Goal: Transaction & Acquisition: Download file/media

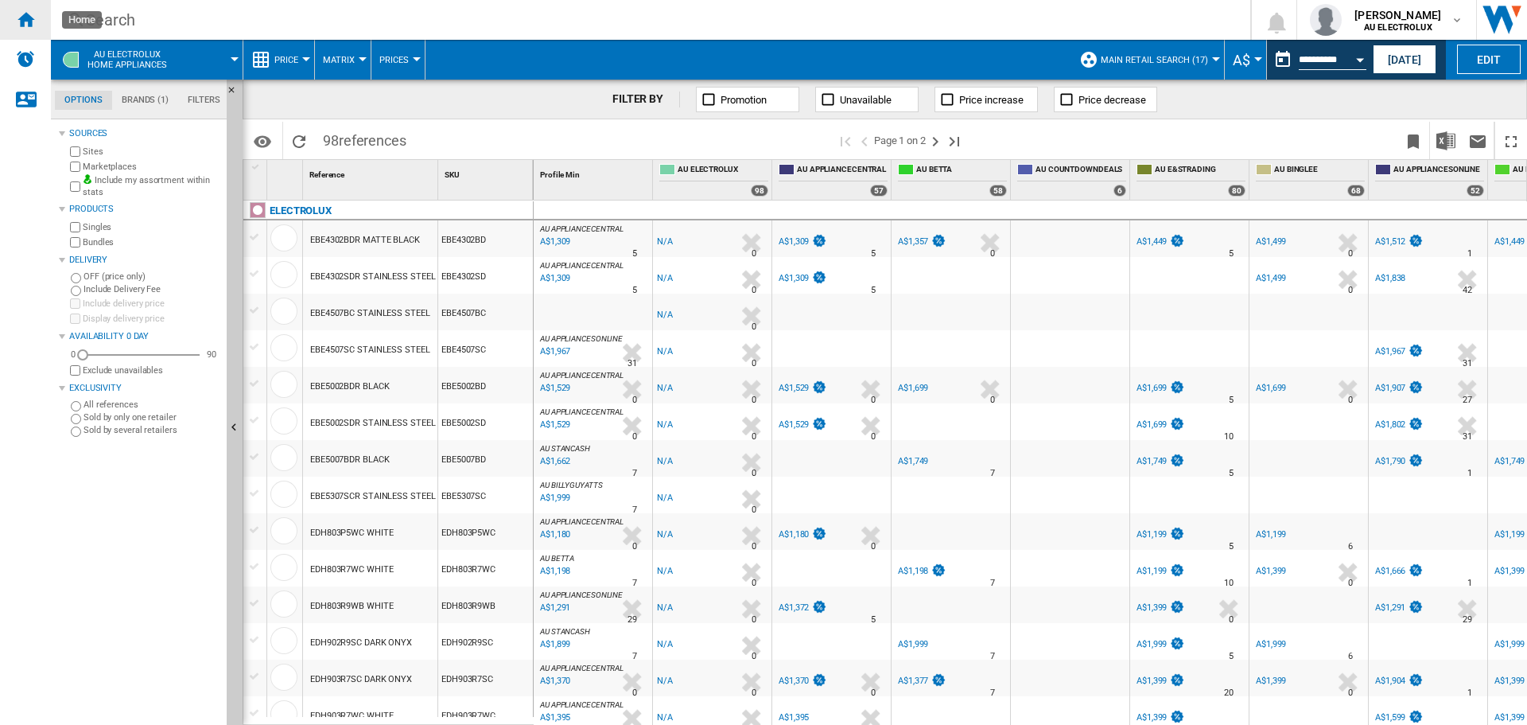
click at [18, 26] on ng-md-icon "Home" at bounding box center [25, 19] width 19 height 19
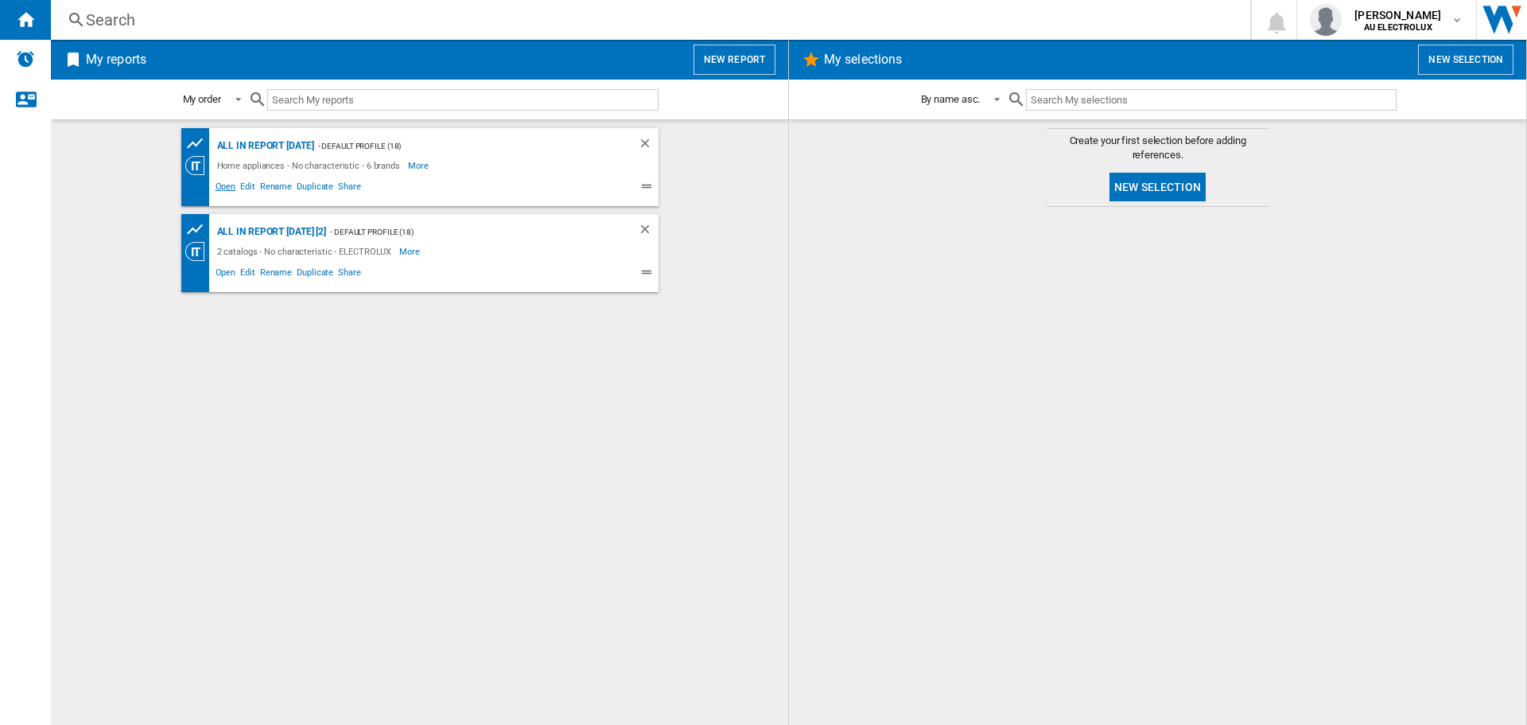
click at [228, 188] on span "Open" at bounding box center [225, 188] width 25 height 19
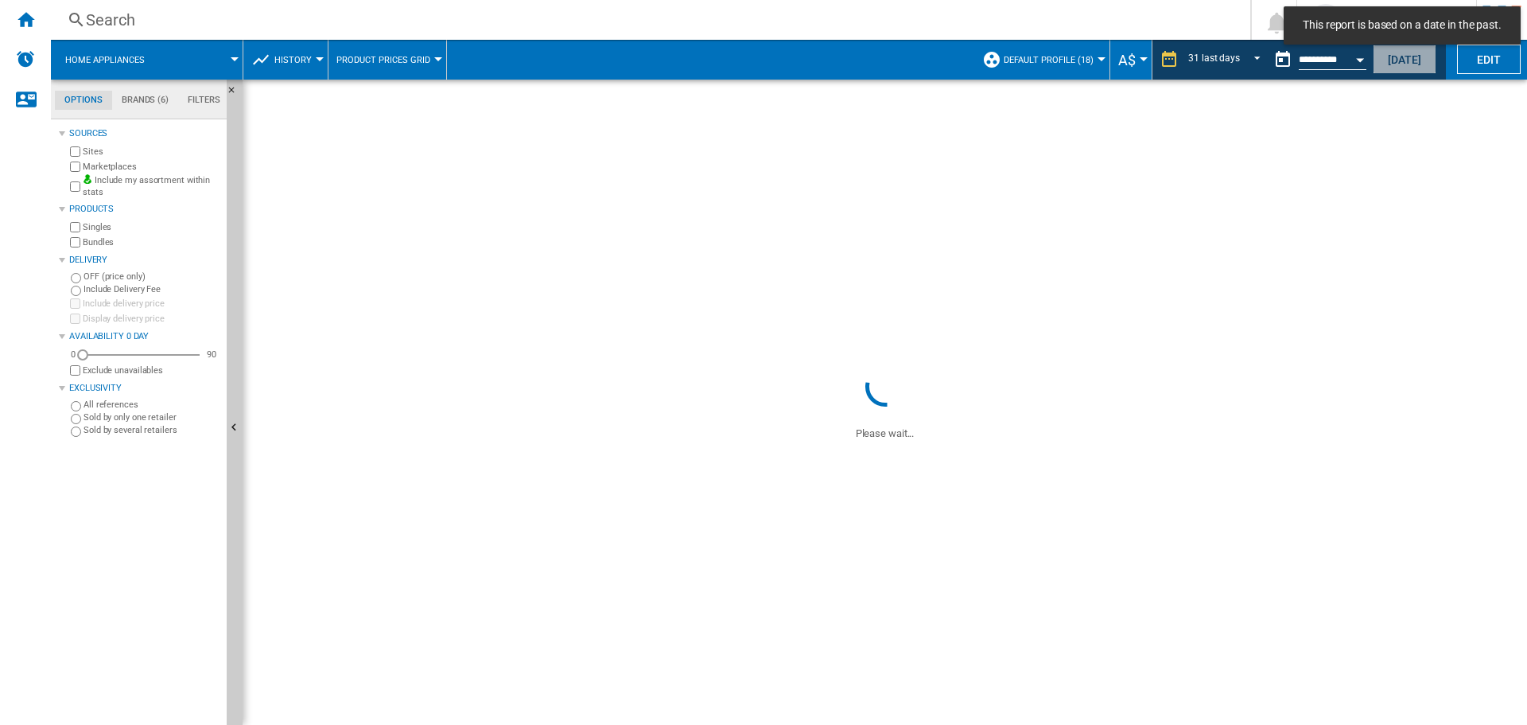
click at [1398, 60] on button "[DATE]" at bounding box center [1405, 59] width 64 height 29
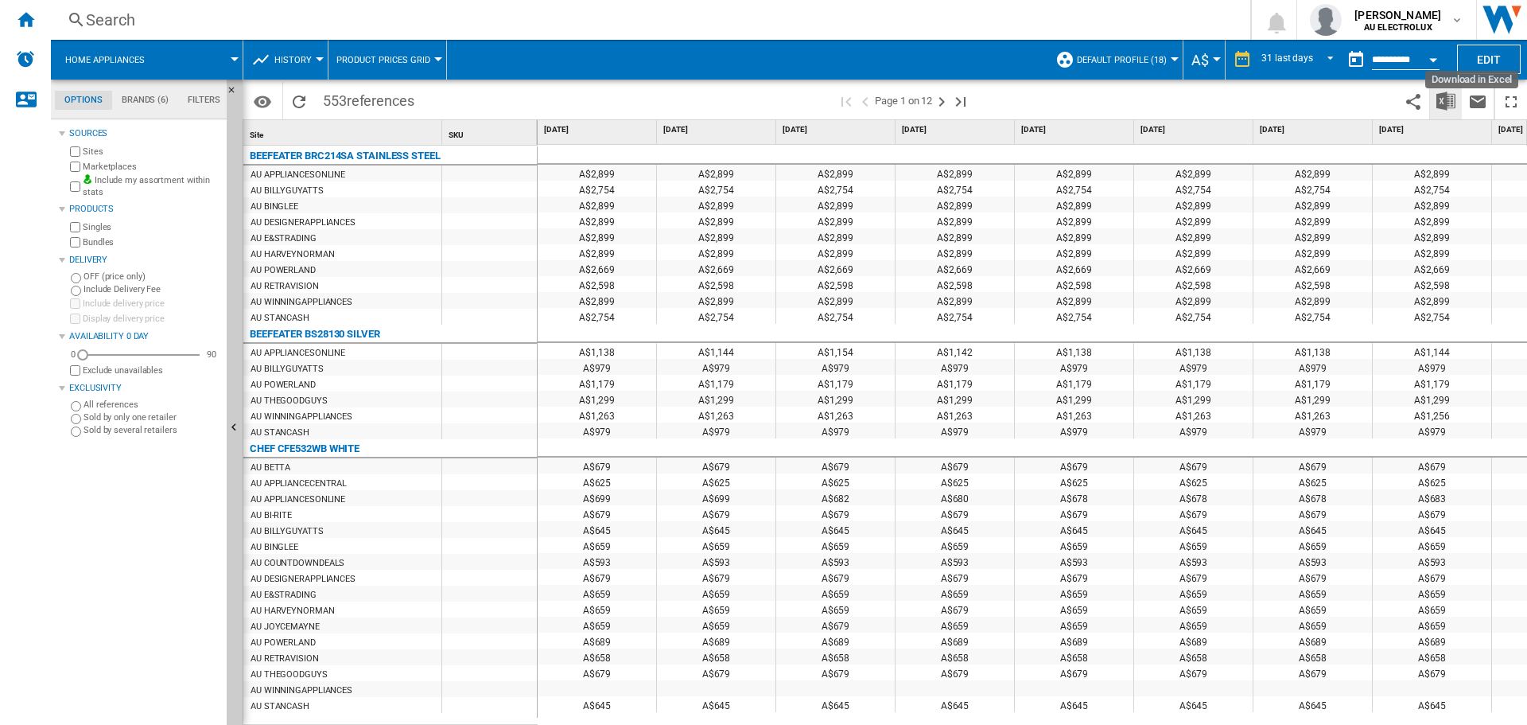
click at [1448, 98] on img "Download in Excel" at bounding box center [1445, 100] width 19 height 19
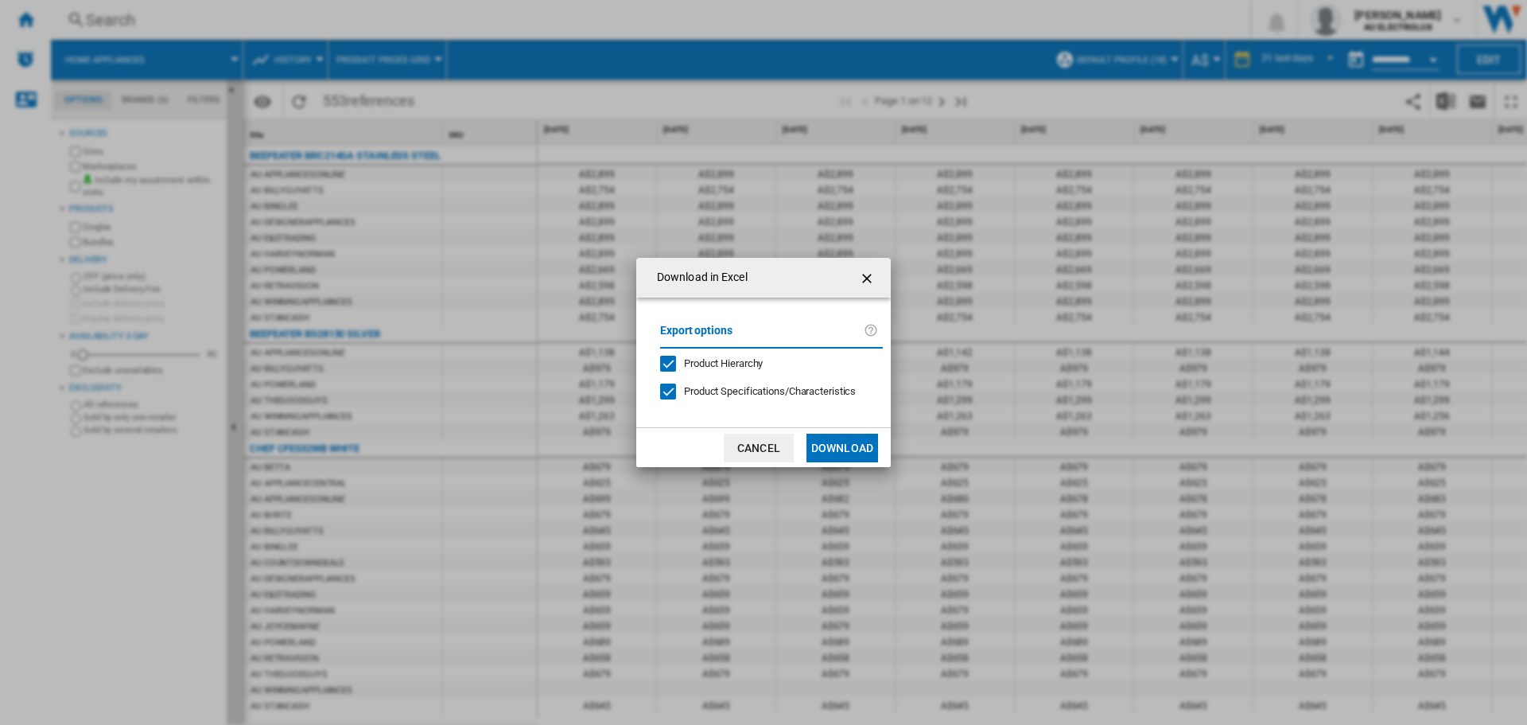
click at [674, 364] on div "Product Hierarchy" at bounding box center [668, 364] width 16 height 16
click at [671, 394] on div at bounding box center [668, 391] width 16 height 16
click at [844, 449] on button "Download" at bounding box center [843, 447] width 72 height 29
